Goal: Task Accomplishment & Management: Manage account settings

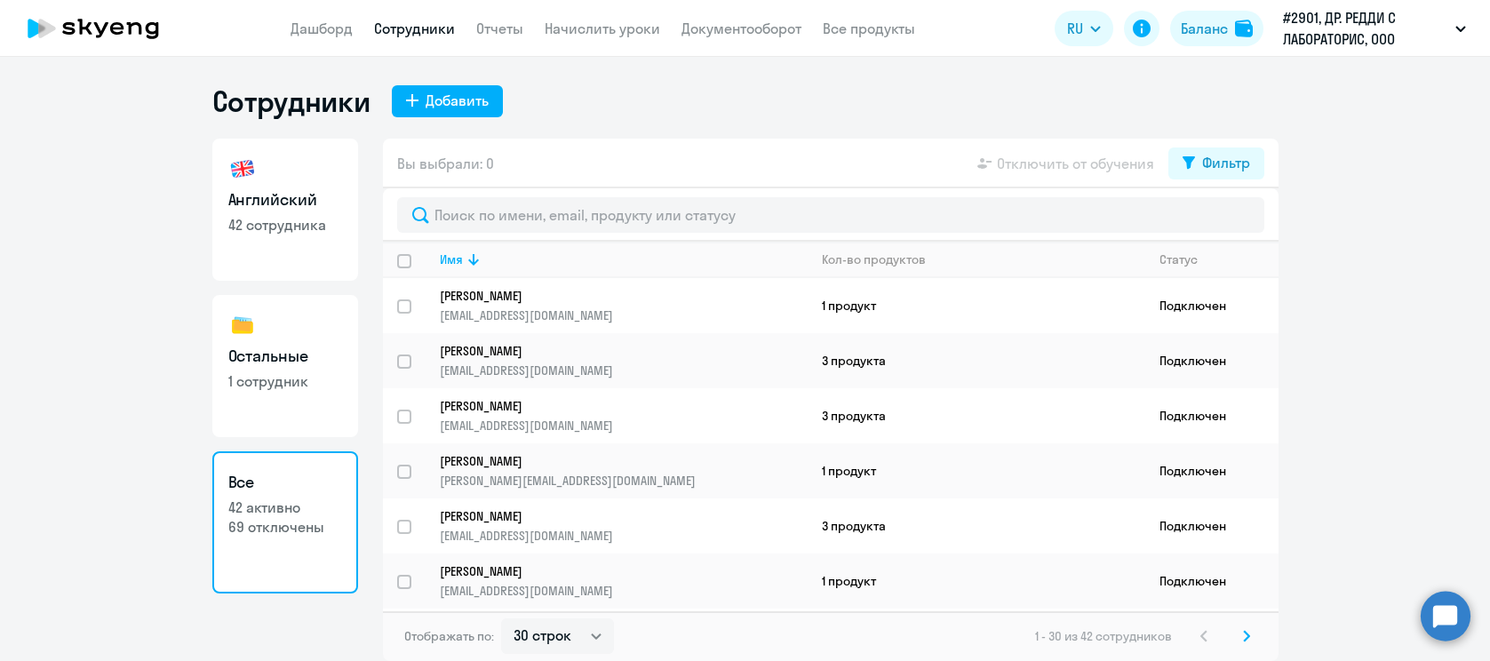
select select "30"
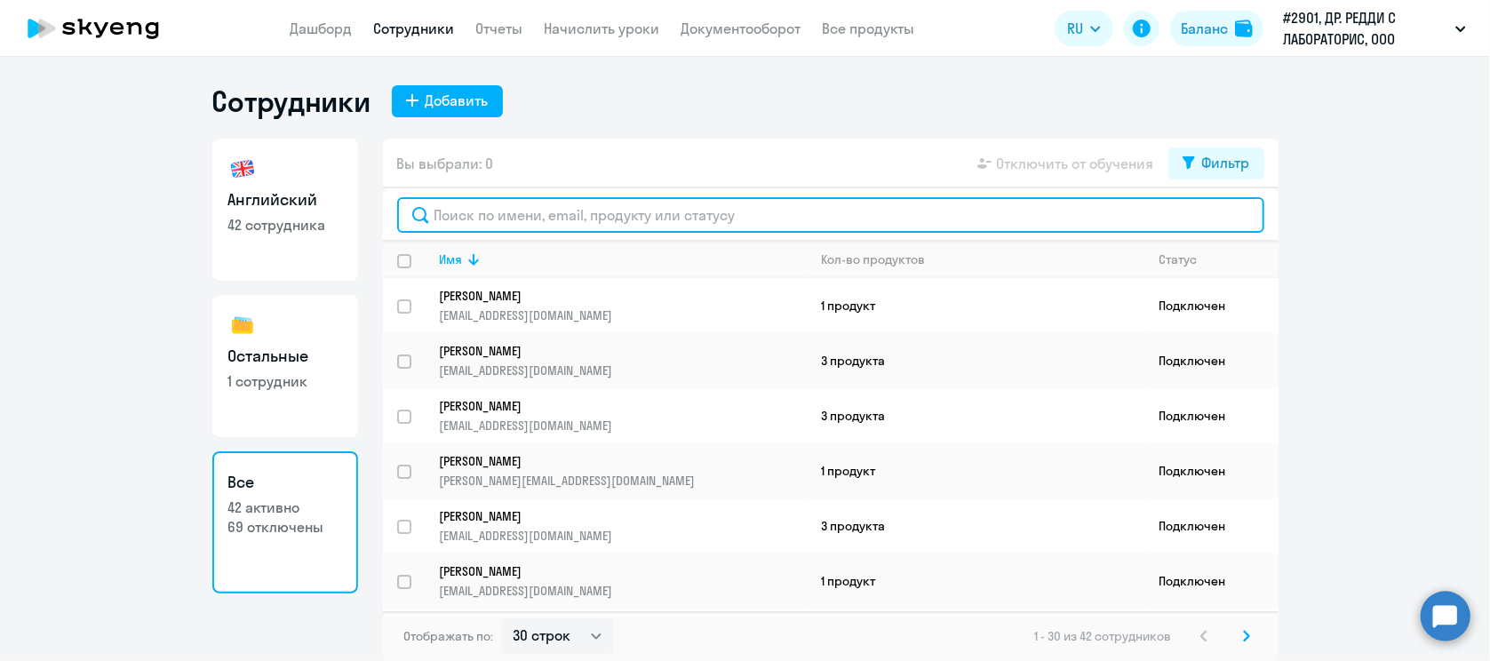
click at [469, 216] on input "text" at bounding box center [830, 215] width 867 height 36
click at [476, 215] on input "text" at bounding box center [830, 215] width 867 height 36
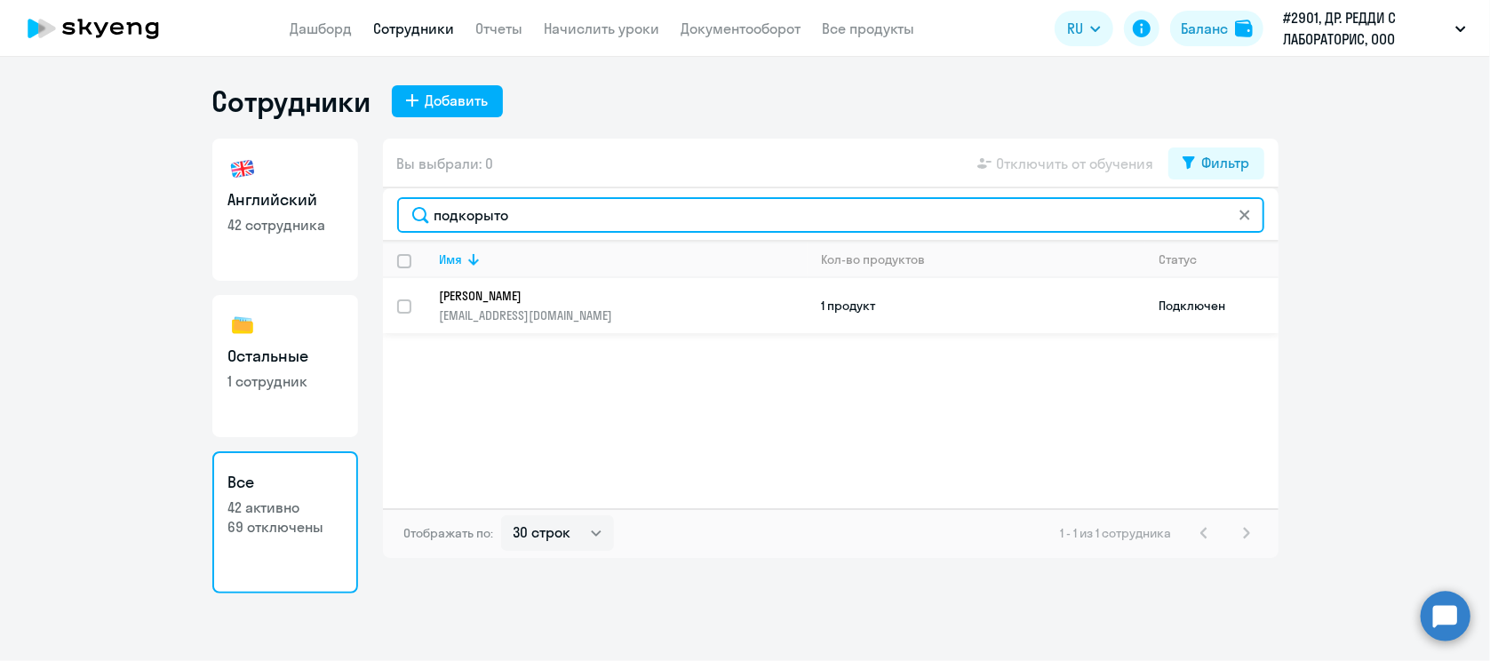
type input "подкорыто"
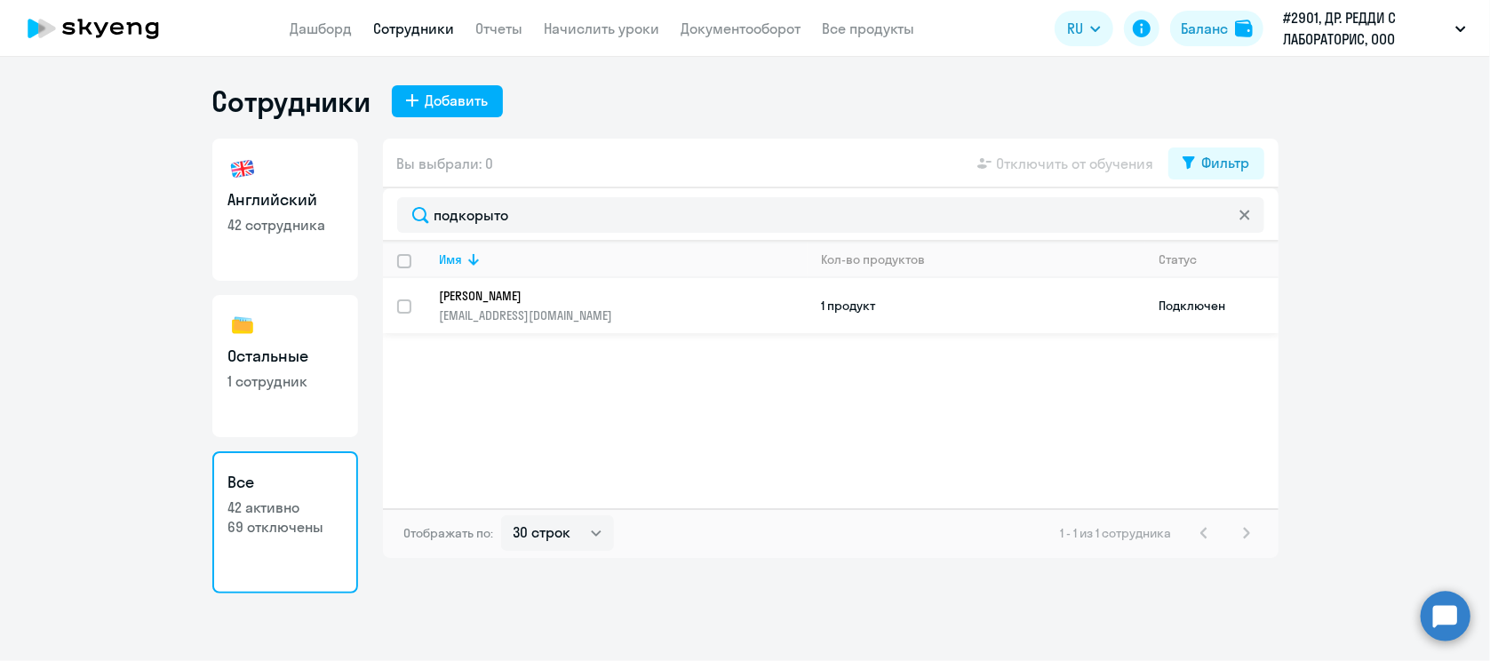
click at [491, 309] on p "[EMAIL_ADDRESS][DOMAIN_NAME]" at bounding box center [623, 315] width 367 height 16
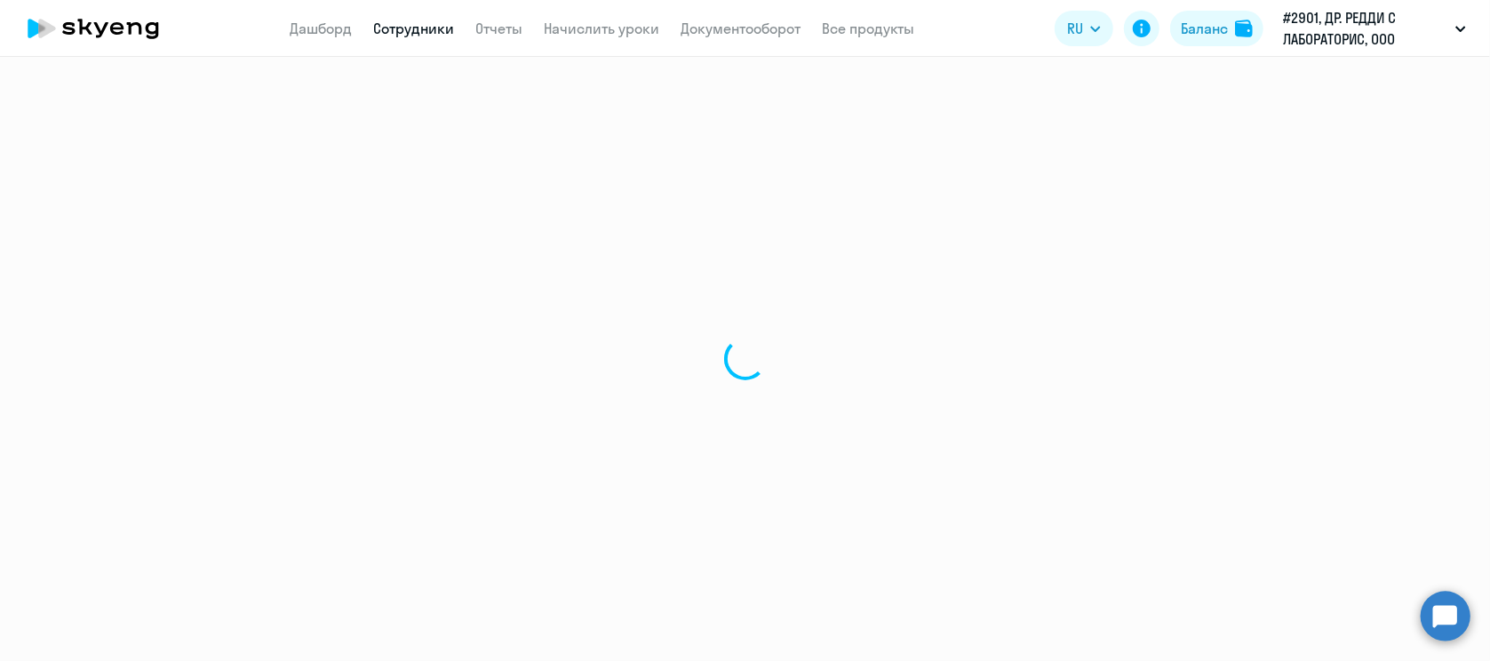
select select "english"
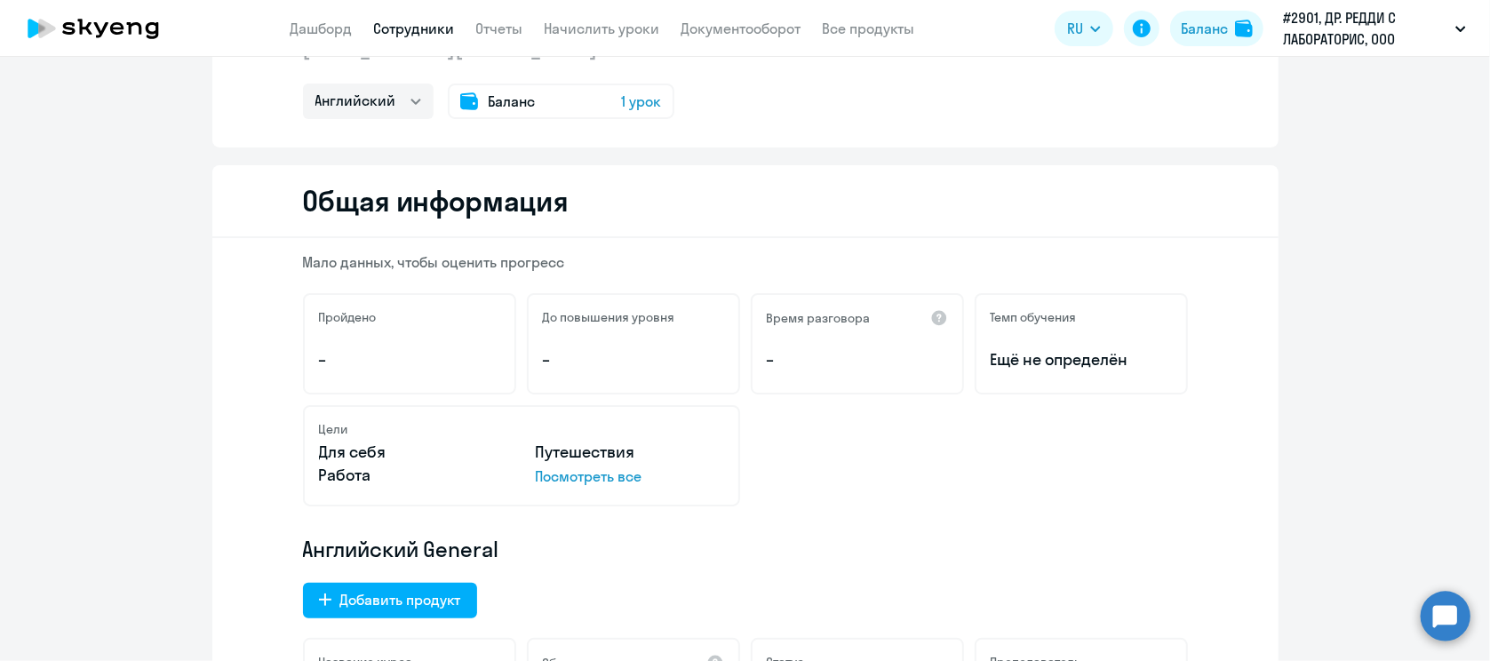
scroll to position [61, 0]
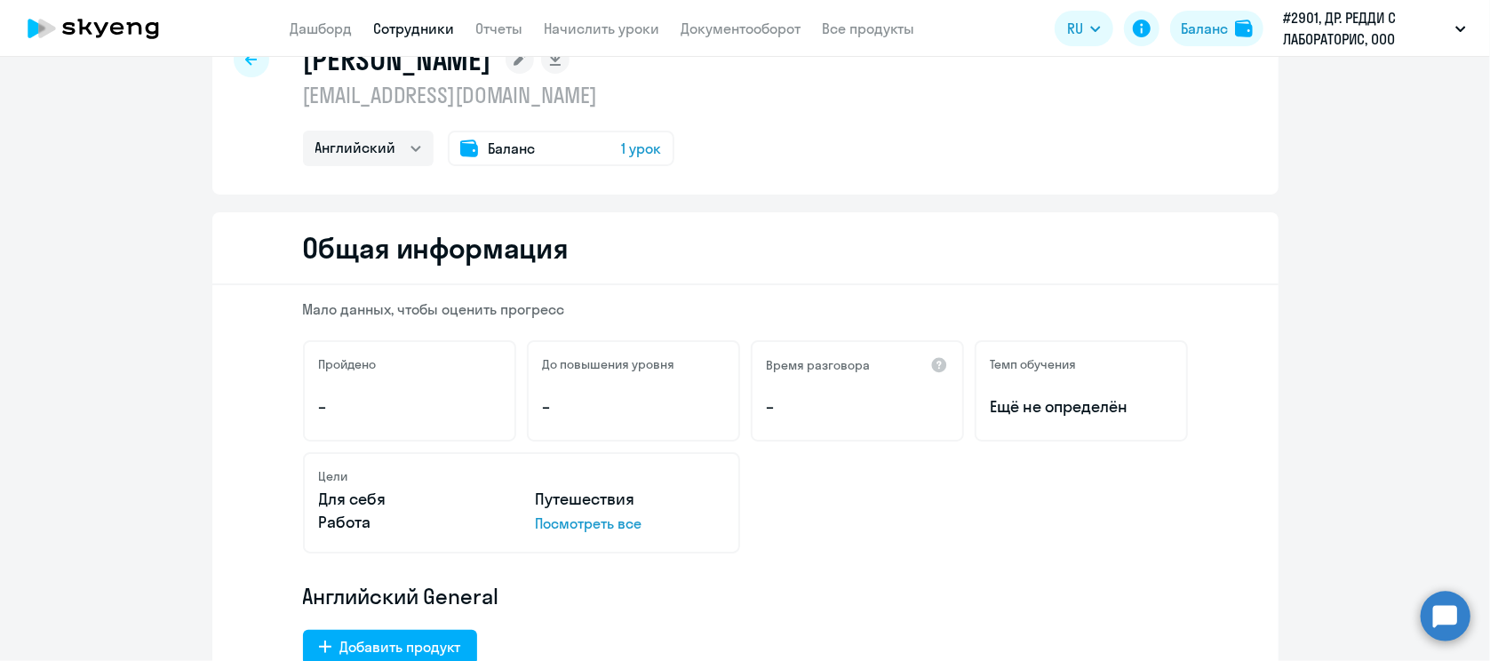
click at [1450, 627] on circle at bounding box center [1445, 616] width 50 height 50
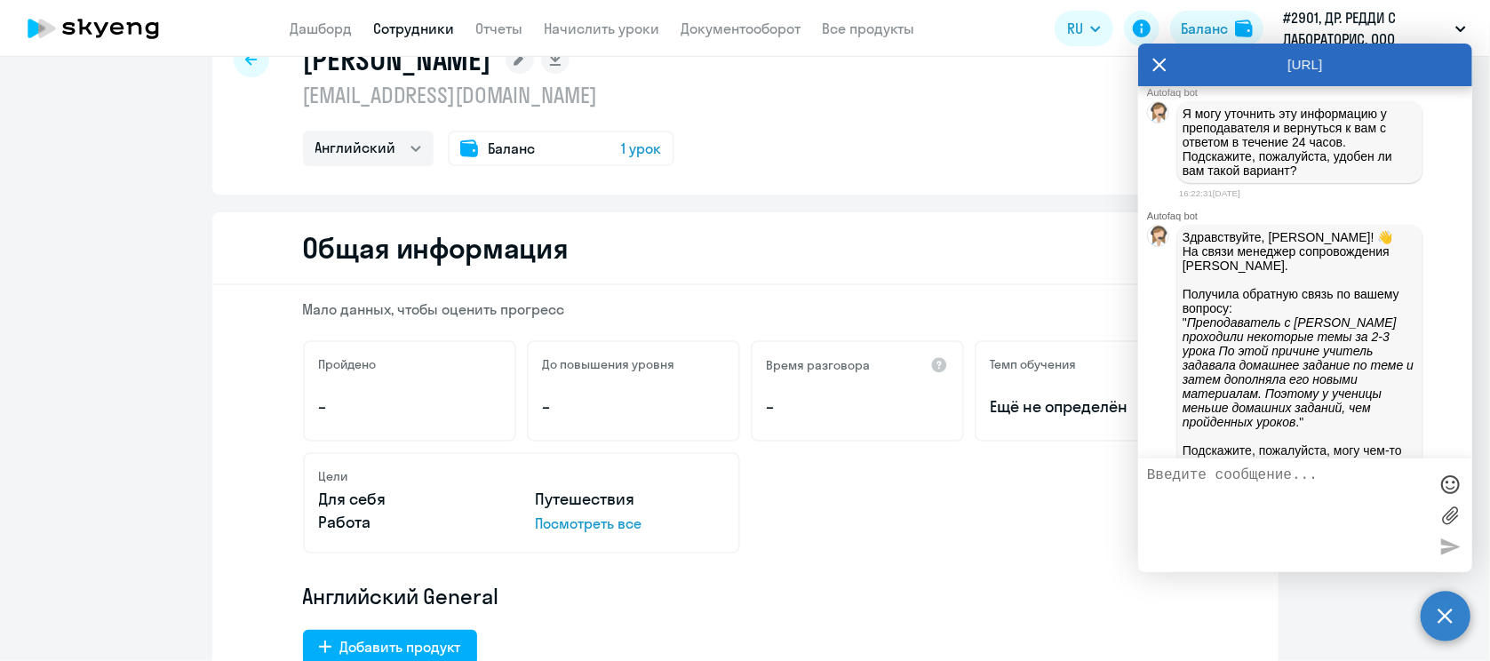
scroll to position [7216, 0]
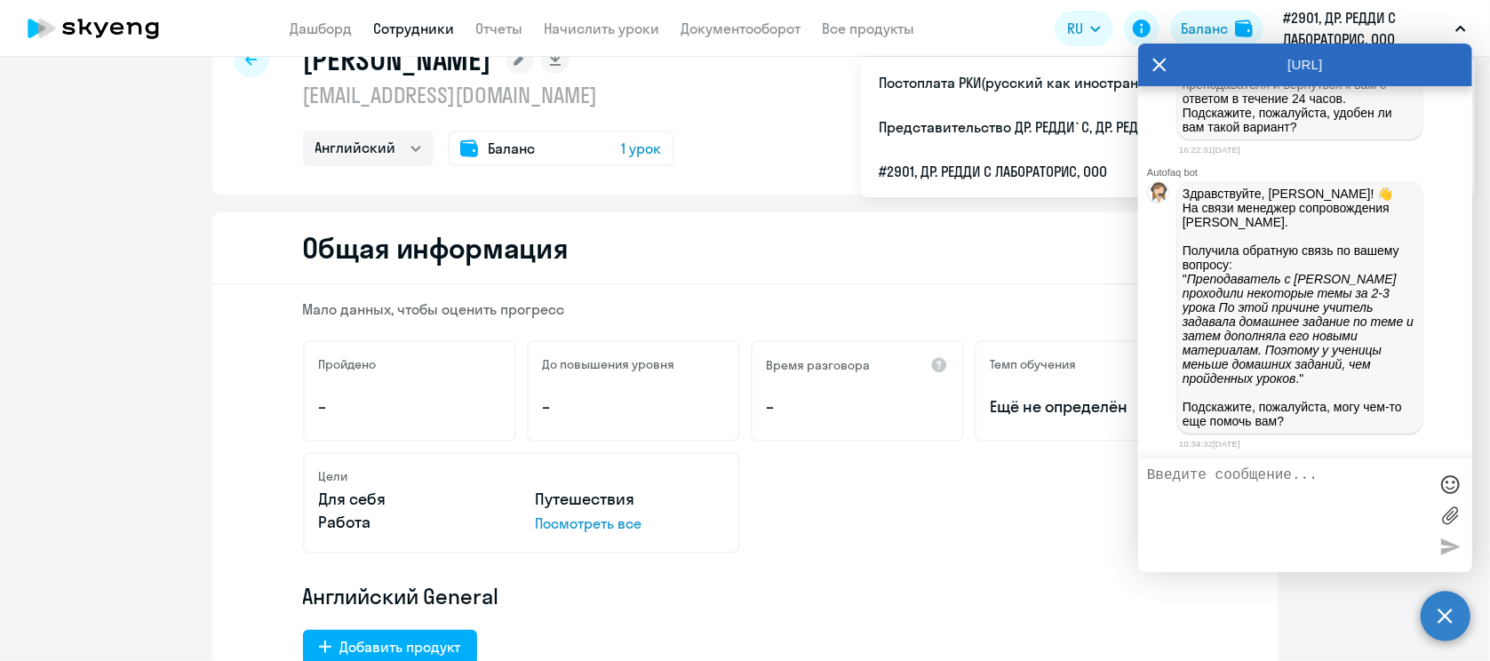
click at [1072, 290] on div "Мало данных, чтобы оценить прогресс Пройдено – До повышения уровня – Время разг…" at bounding box center [745, 605] width 1066 height 641
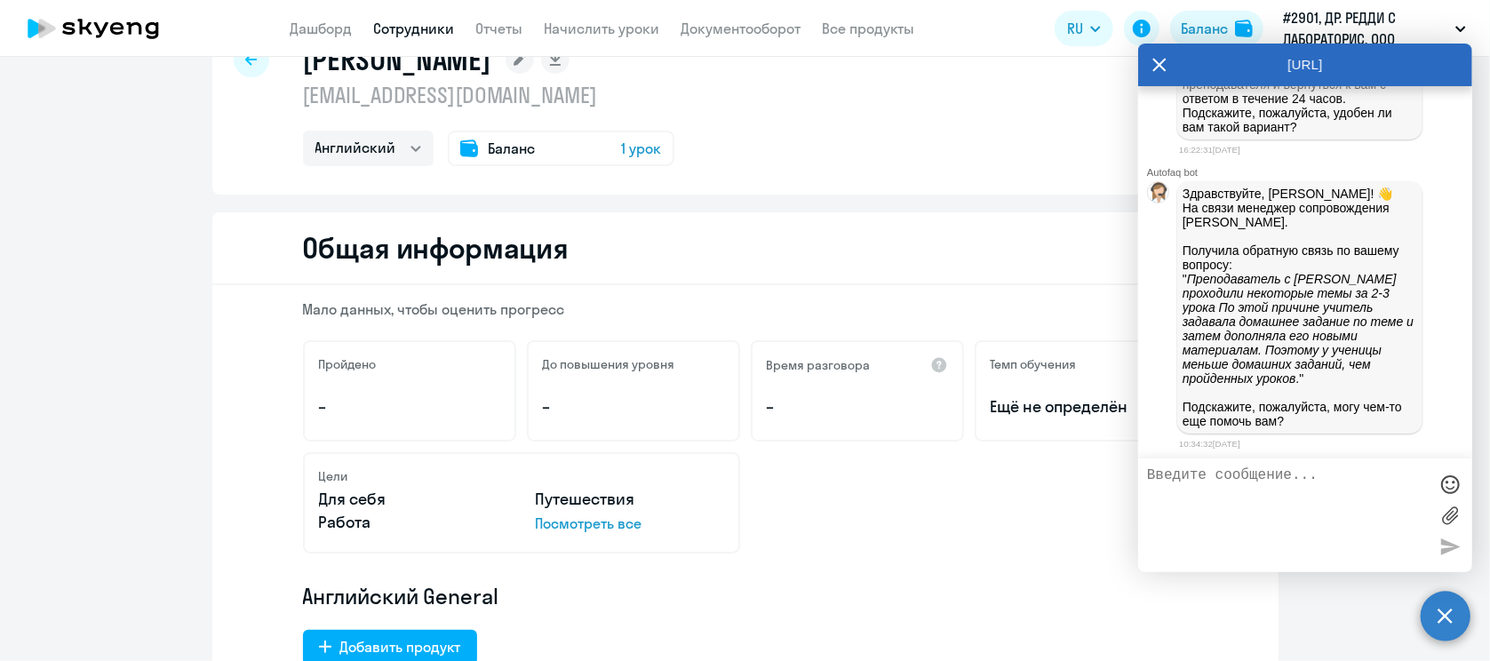
drag, startPoint x: 1279, startPoint y: 657, endPoint x: 1441, endPoint y: 631, distance: 163.8
click at [1441, 631] on body "Дашборд Сотрудники Отчеты Начислить уроки Документооборот Все продукты Дашборд …" at bounding box center [745, 330] width 1490 height 661
click at [1441, 631] on circle at bounding box center [1445, 616] width 50 height 50
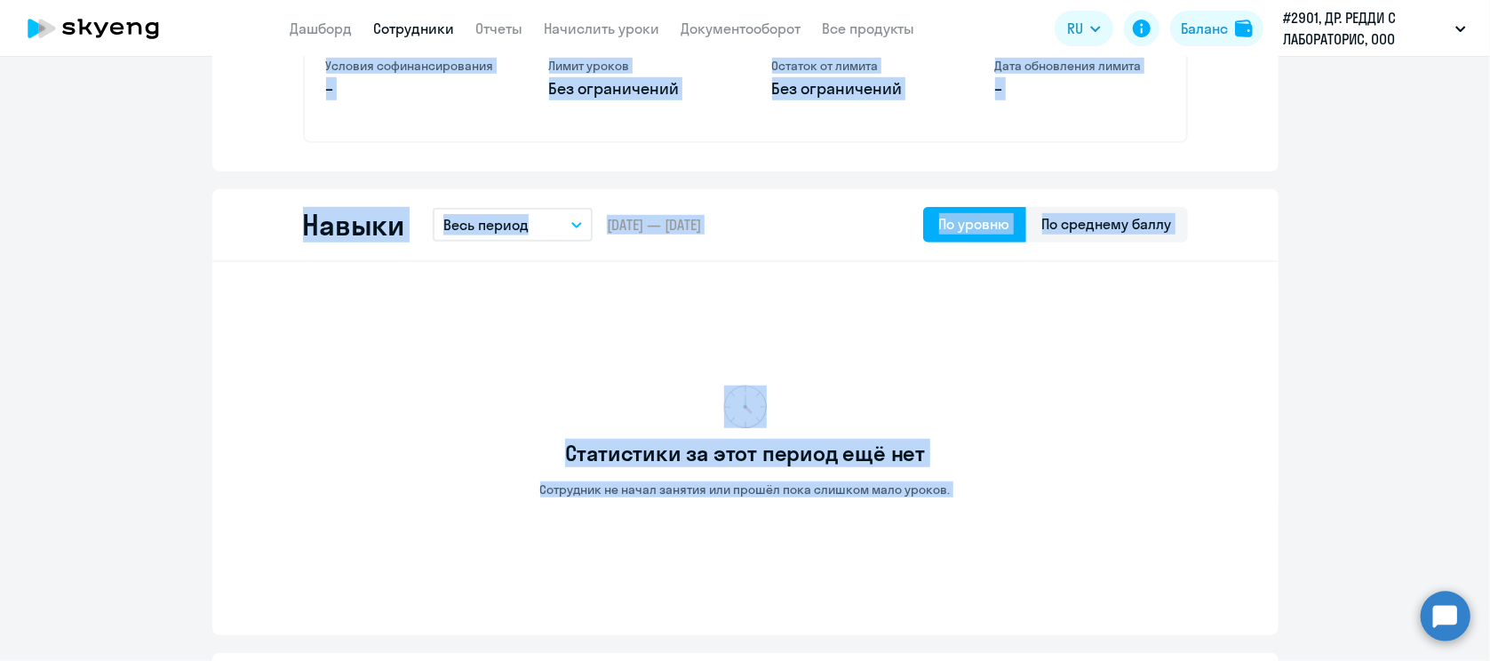
scroll to position [870, 0]
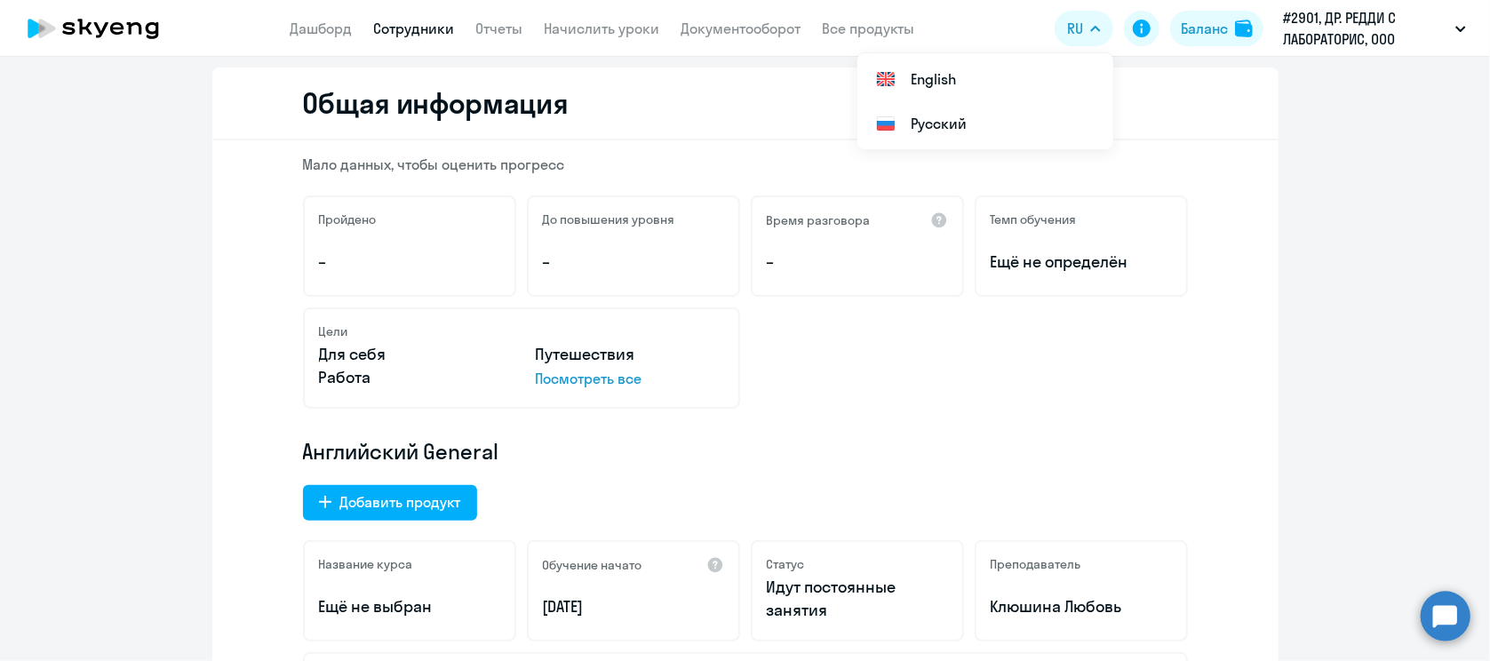
scroll to position [0, 0]
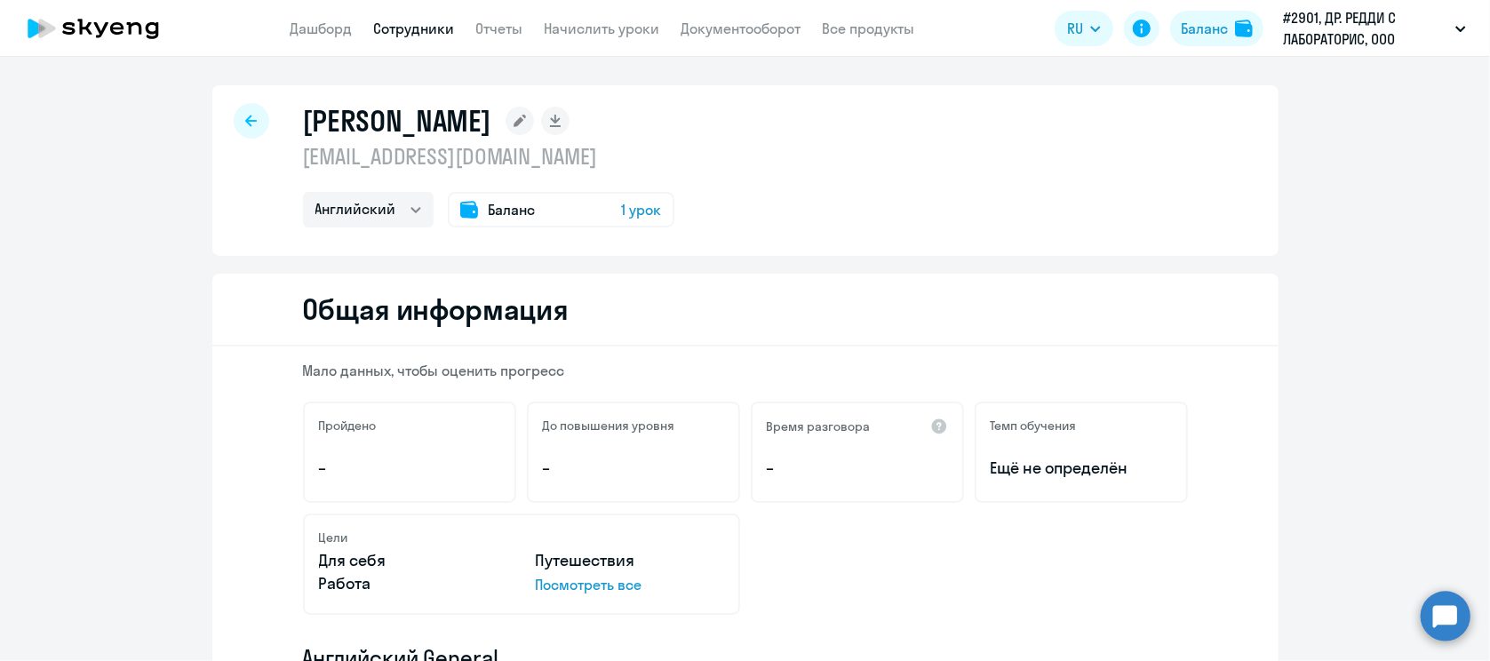
click at [517, 212] on span "Баланс" at bounding box center [512, 209] width 47 height 21
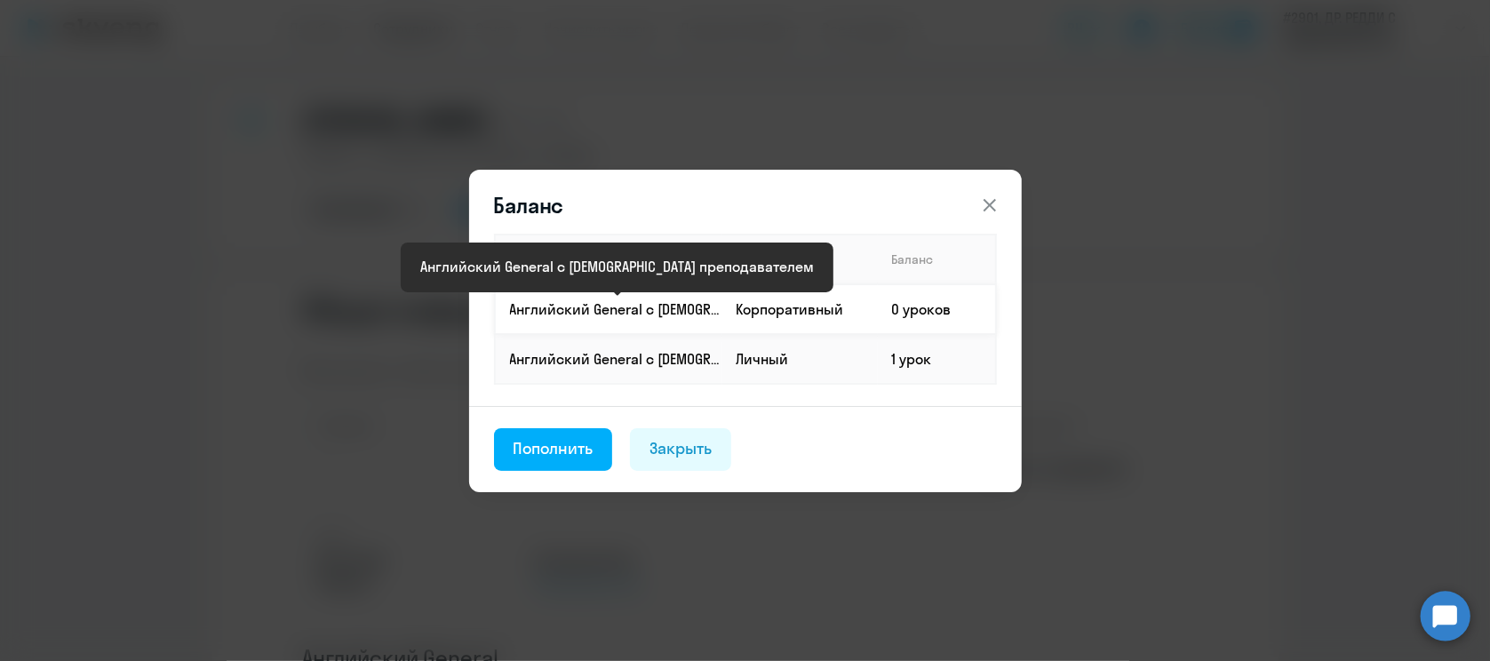
click at [559, 301] on p "Английский General с [DEMOGRAPHIC_DATA] преподавателем" at bounding box center [615, 309] width 211 height 20
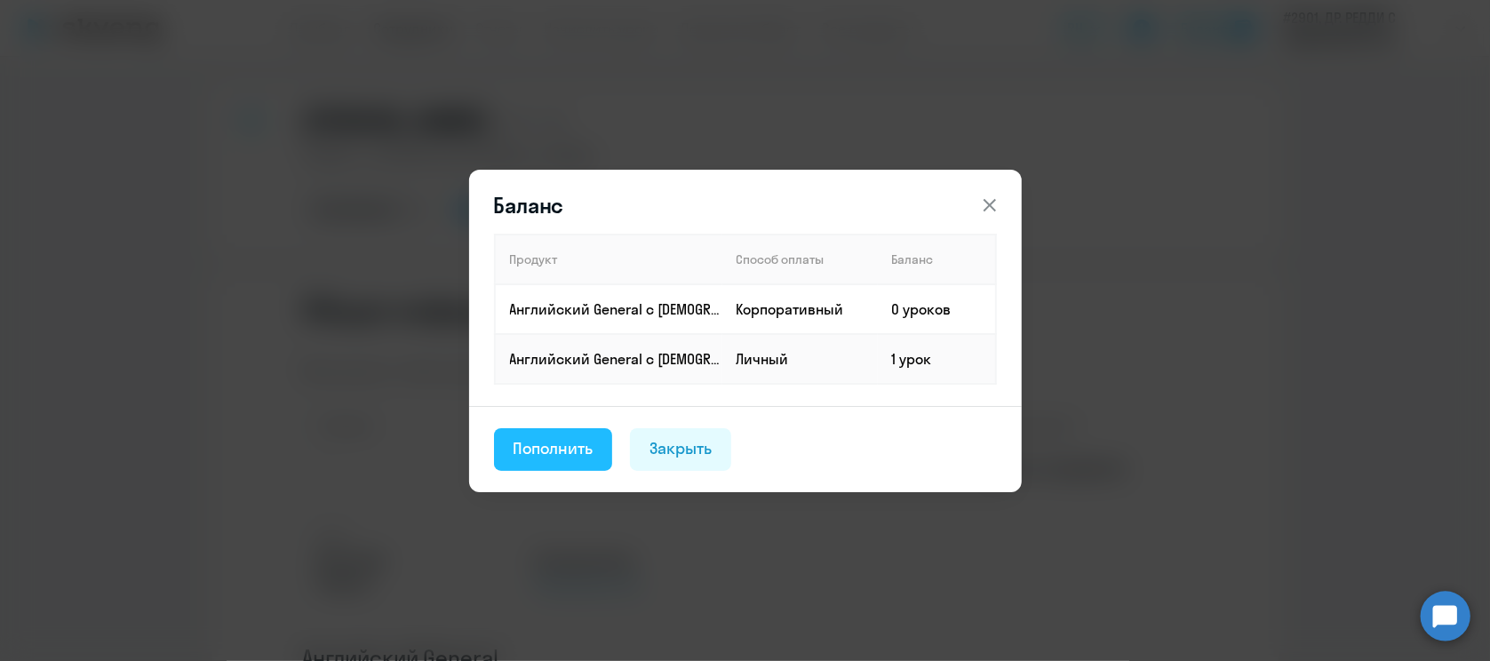
click at [558, 437] on div "Пополнить" at bounding box center [553, 448] width 80 height 23
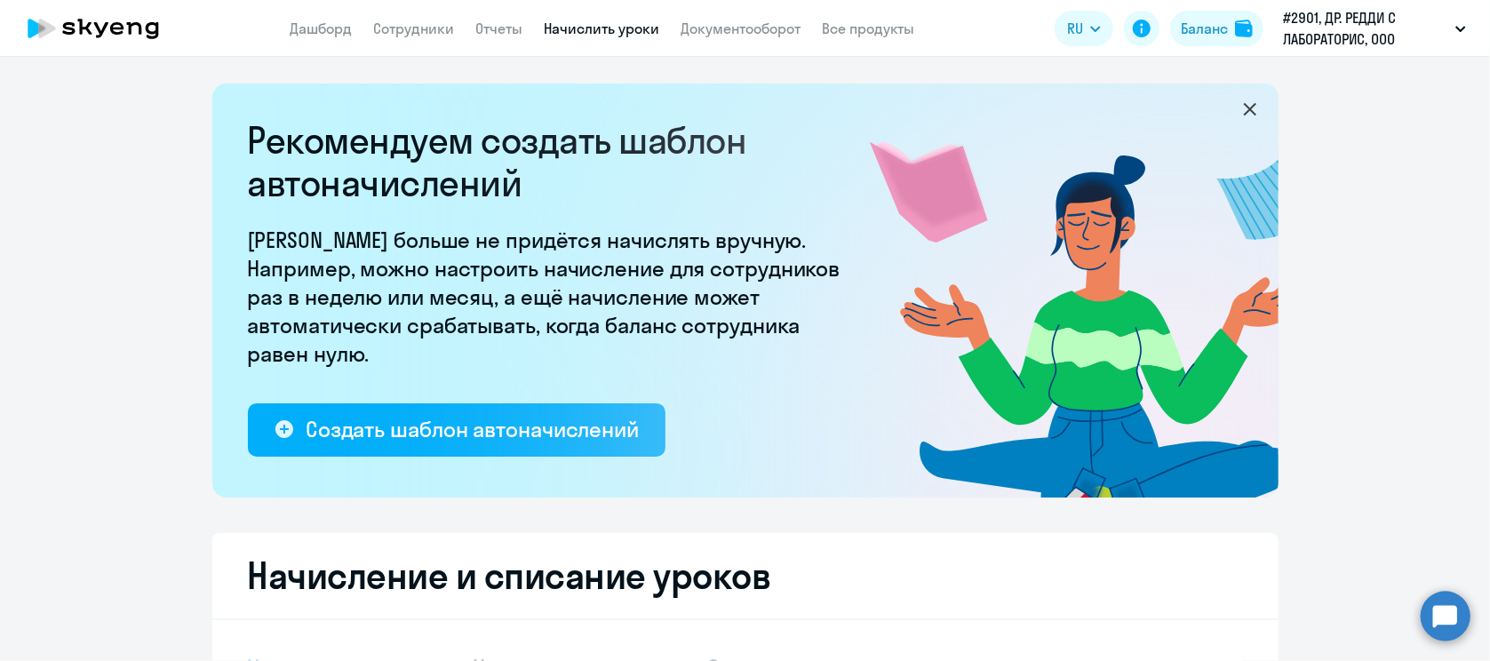
select select "10"
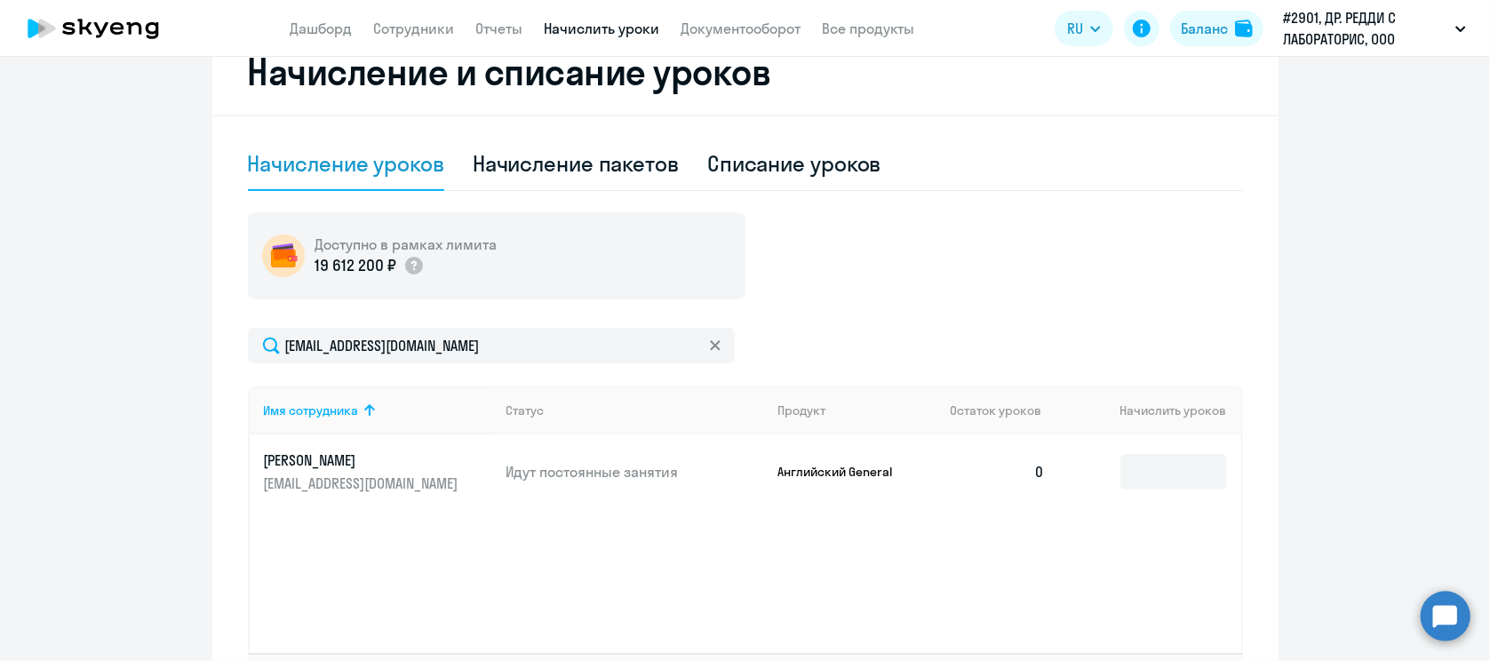
scroll to position [640, 0]
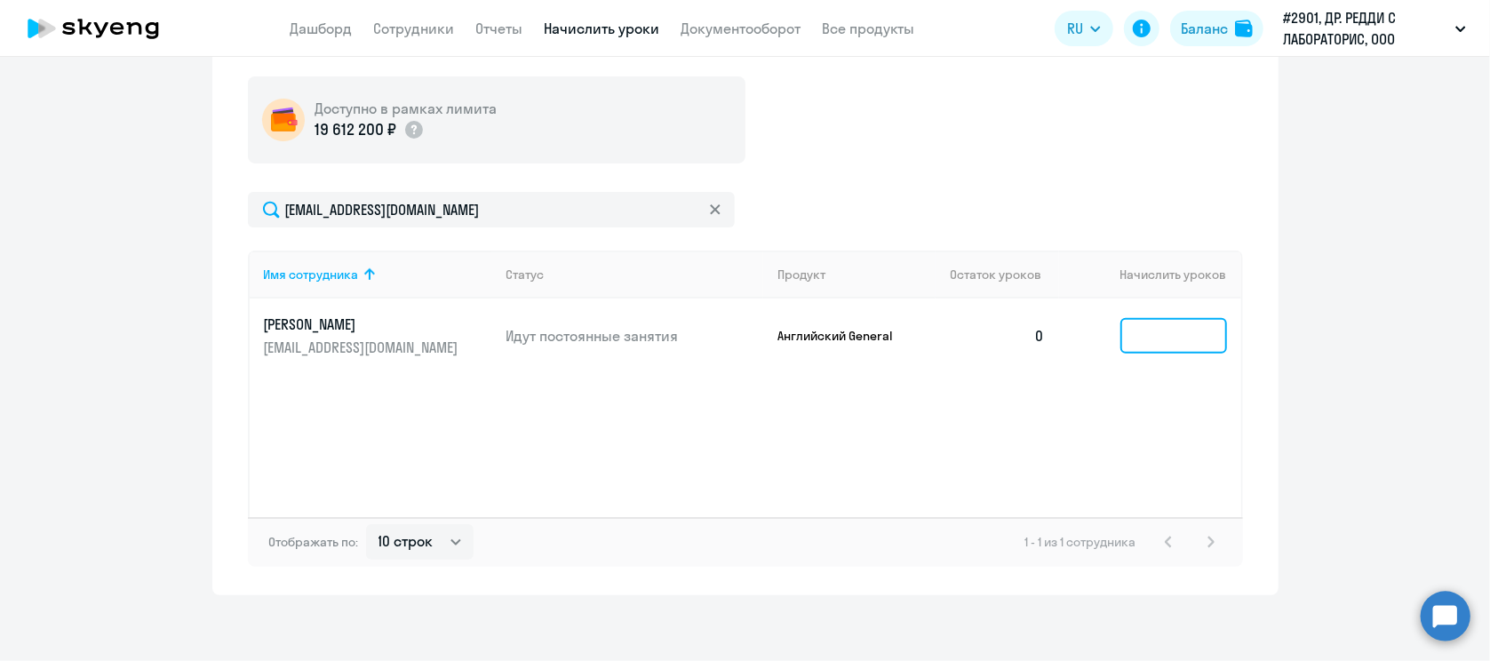
click at [1134, 338] on input at bounding box center [1173, 336] width 107 height 36
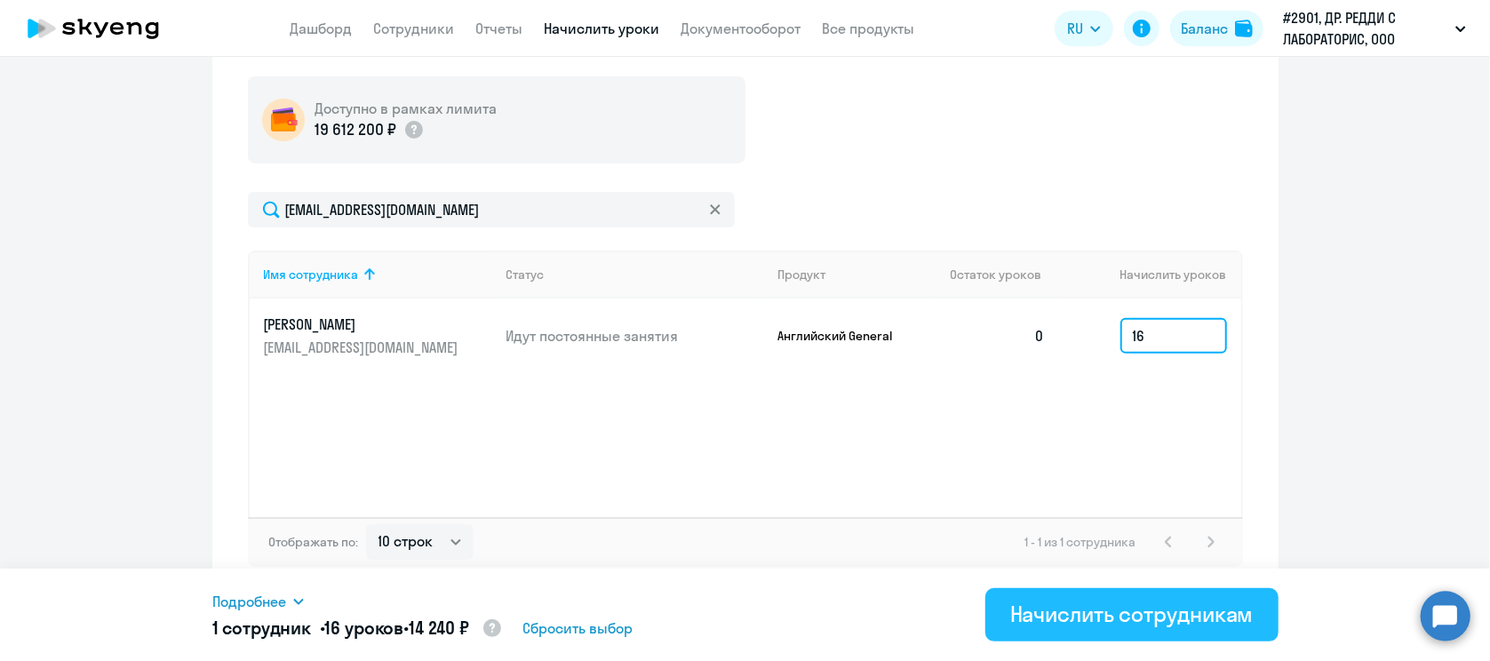
type input "16"
click at [1067, 613] on div "Начислить сотрудникам" at bounding box center [1131, 614] width 243 height 28
